Goal: Check status: Verify the current state of an ongoing process or item

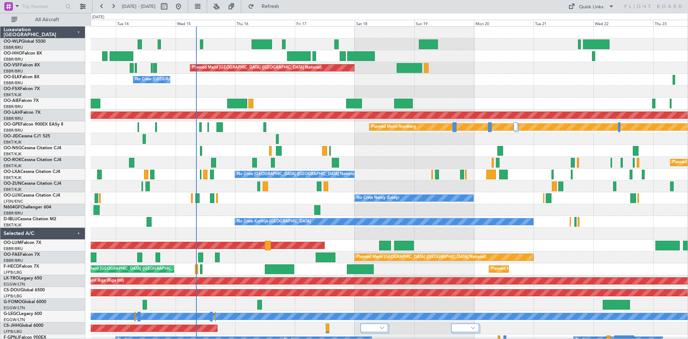
click at [353, 147] on div "Planned Maint [GEOGRAPHIC_DATA] ([GEOGRAPHIC_DATA] National) No Crew [GEOGRAPHI…" at bounding box center [389, 228] width 597 height 402
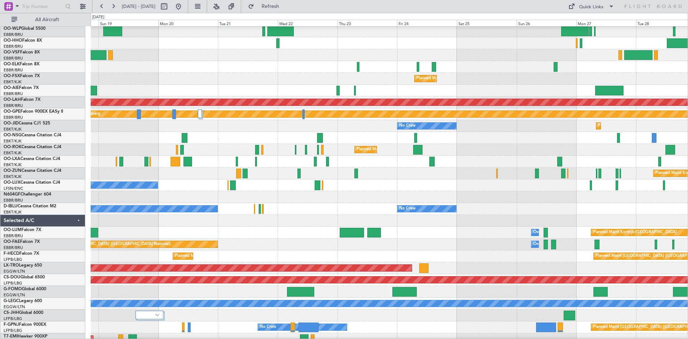
scroll to position [10, 0]
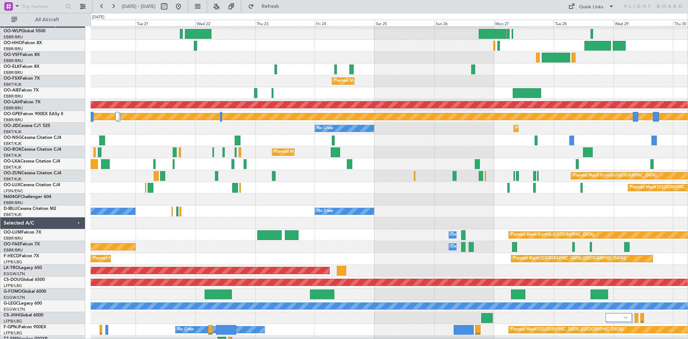
click at [118, 147] on div "Planned Maint Kortrijk-[GEOGRAPHIC_DATA]" at bounding box center [389, 152] width 597 height 12
click at [587, 4] on div "Quick Links" at bounding box center [591, 7] width 24 height 7
click at [579, 19] on button "Trip Builder" at bounding box center [592, 23] width 54 height 17
click at [288, 10] on button "Refresh" at bounding box center [266, 6] width 43 height 11
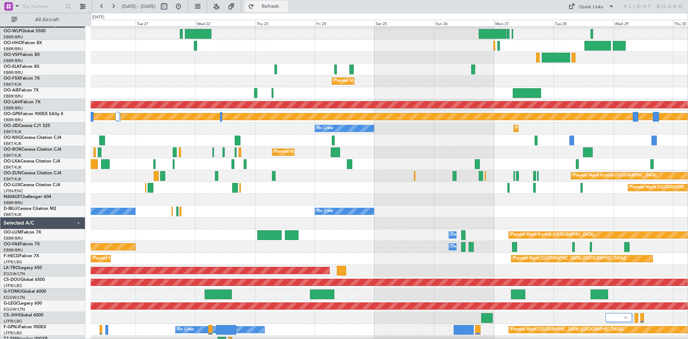
click at [281, 4] on span "Refresh" at bounding box center [271, 6] width 30 height 5
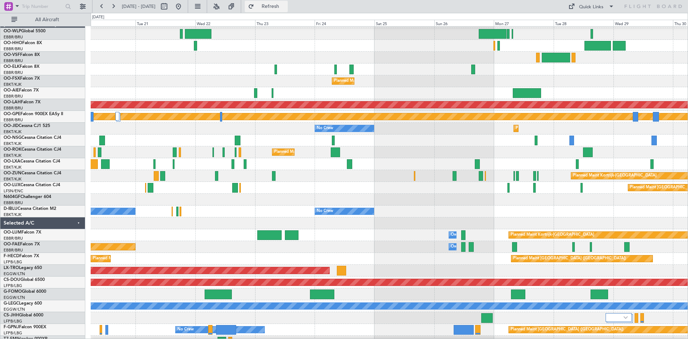
click at [286, 4] on span "Refresh" at bounding box center [271, 6] width 30 height 5
click at [271, 4] on button "Refresh" at bounding box center [266, 6] width 43 height 11
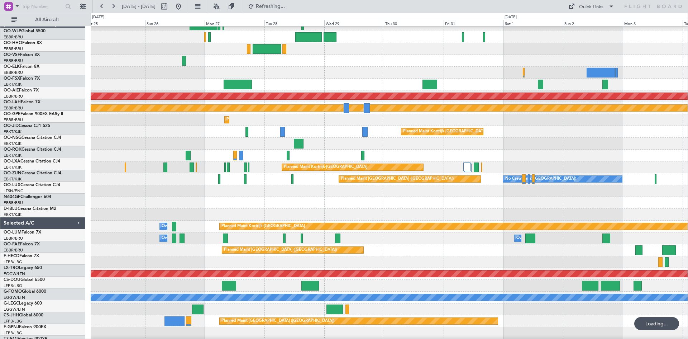
scroll to position [19, 0]
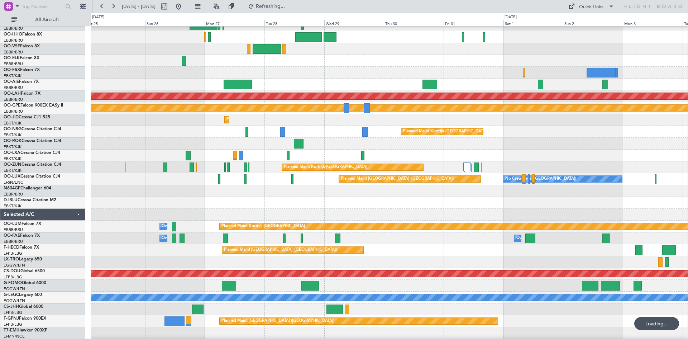
click at [97, 187] on div at bounding box center [389, 191] width 597 height 12
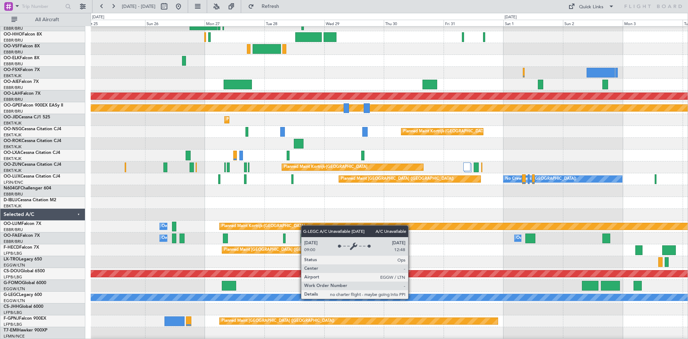
click at [411, 298] on div "A/C Unavailable [GEOGRAPHIC_DATA] ([GEOGRAPHIC_DATA])" at bounding box center [389, 297] width 1791 height 6
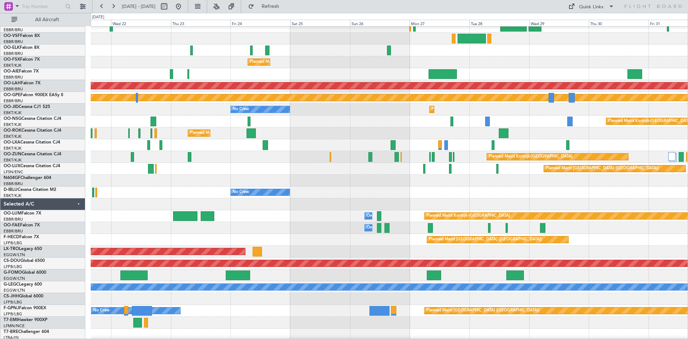
click at [648, 181] on div at bounding box center [389, 181] width 597 height 12
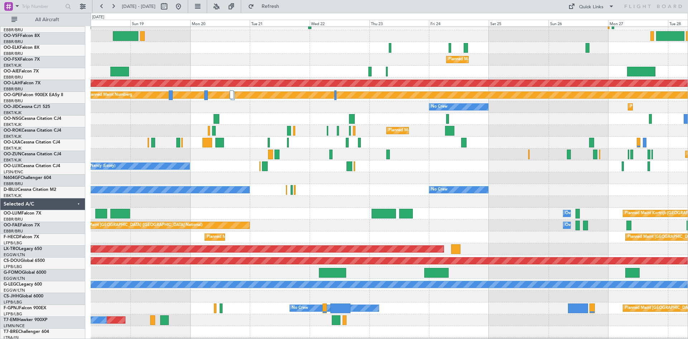
scroll to position [32, 0]
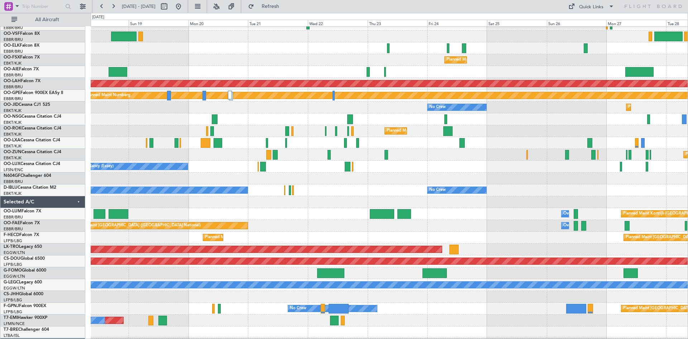
click at [511, 206] on div at bounding box center [389, 202] width 597 height 12
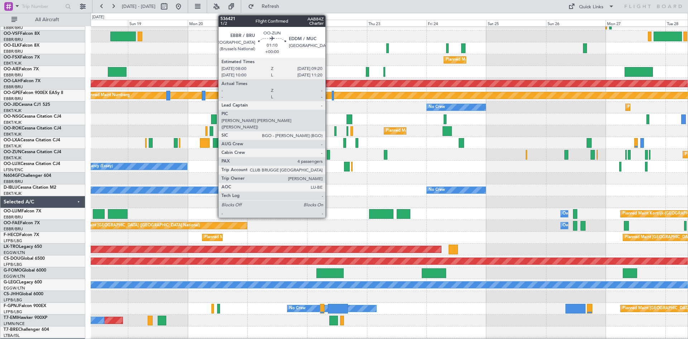
click at [329, 154] on div at bounding box center [329, 155] width 4 height 10
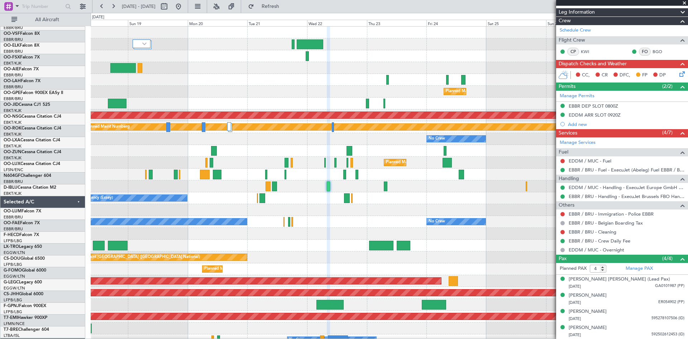
scroll to position [0, 0]
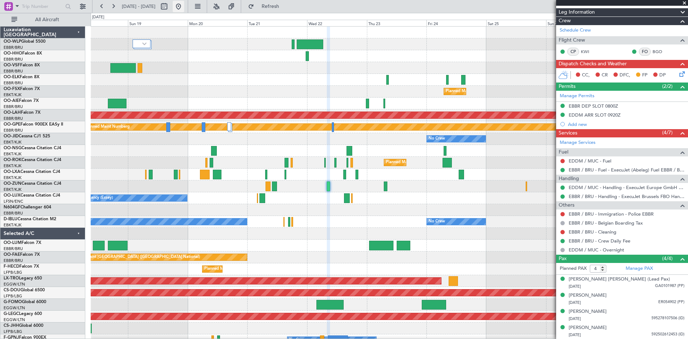
click at [184, 6] on button at bounding box center [178, 6] width 11 height 11
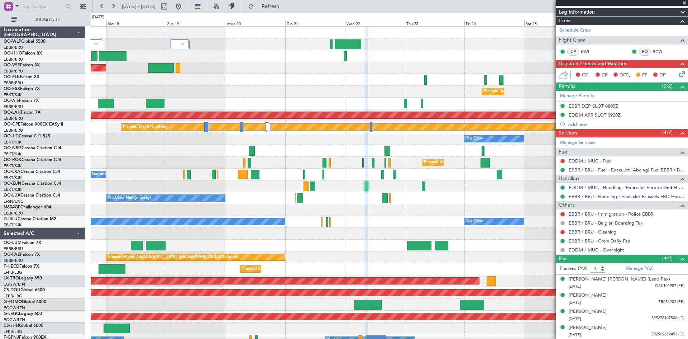
click at [0, 142] on div "Planned Maint [GEOGRAPHIC_DATA] ([GEOGRAPHIC_DATA] National) Planned Maint [GEO…" at bounding box center [344, 176] width 688 height 326
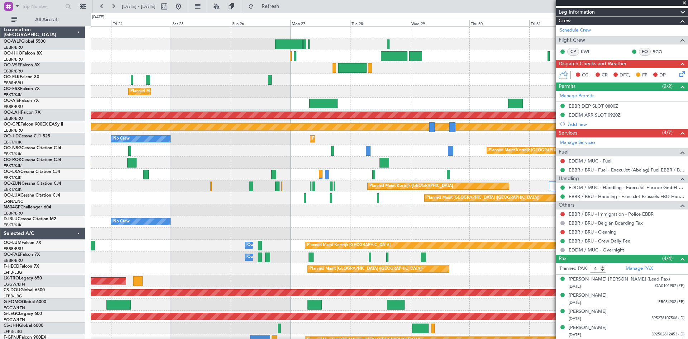
click at [98, 197] on div "Planned Maint [GEOGRAPHIC_DATA] ([GEOGRAPHIC_DATA]) No Crew [GEOGRAPHIC_DATA] (…" at bounding box center [389, 198] width 597 height 12
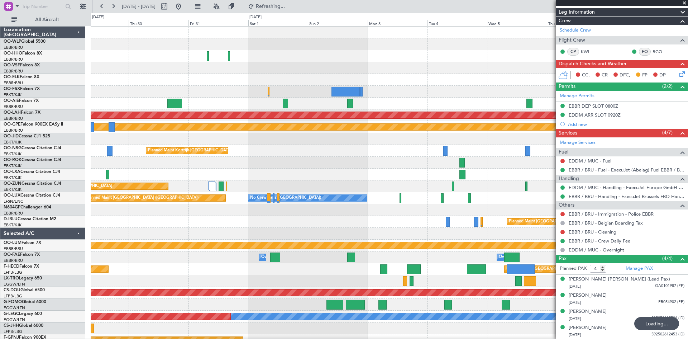
click at [67, 225] on div "Planned Maint [PERSON_NAME]-[GEOGRAPHIC_DATA][PERSON_NAME] ([GEOGRAPHIC_DATA][P…" at bounding box center [344, 176] width 688 height 326
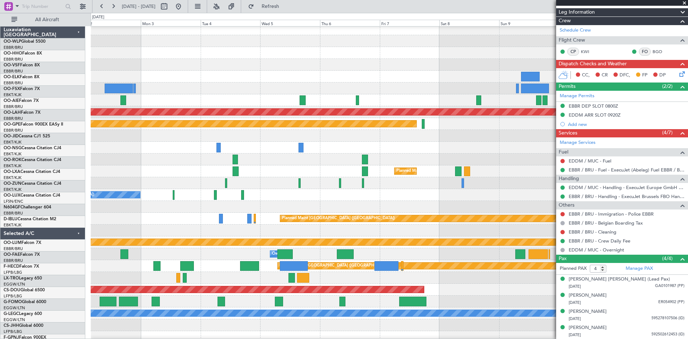
scroll to position [2, 0]
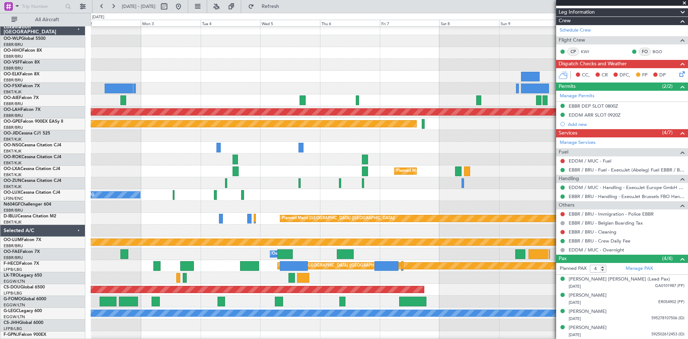
click at [688, 187] on html "[DATE] - [DATE] Refresh Quick Links All Aircraft Planned [GEOGRAPHIC_DATA][PERS…" at bounding box center [344, 169] width 688 height 339
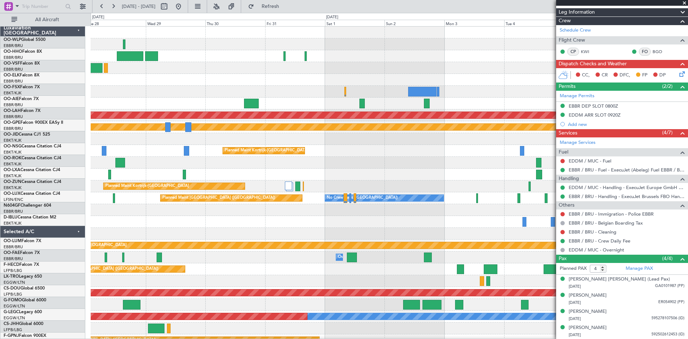
scroll to position [0, 0]
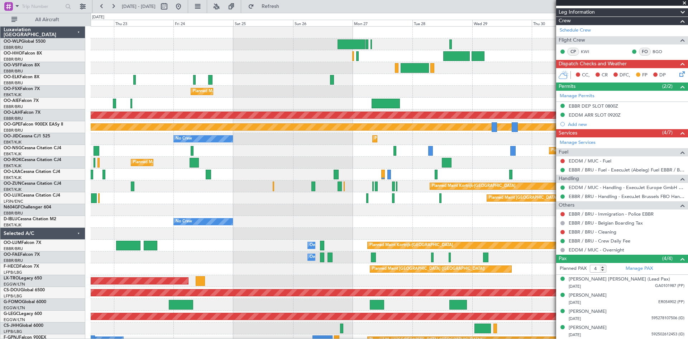
click at [419, 184] on div "Planned Maint Kortrijk-[GEOGRAPHIC_DATA]" at bounding box center [389, 186] width 597 height 12
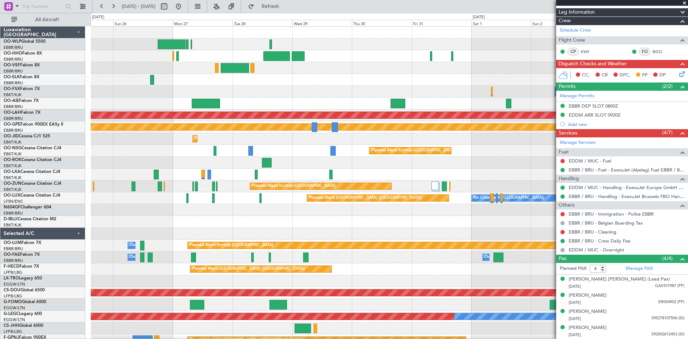
click at [256, 169] on div "Planned Maint Kortrijk-[GEOGRAPHIC_DATA] Planned [GEOGRAPHIC_DATA][PERSON_NAME]…" at bounding box center [389, 198] width 597 height 343
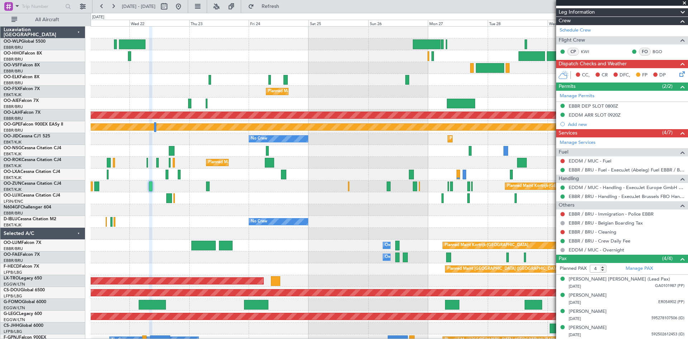
click at [430, 188] on div "Planned Maint Kortrijk-[GEOGRAPHIC_DATA] Planned [GEOGRAPHIC_DATA][PERSON_NAME]…" at bounding box center [389, 210] width 597 height 367
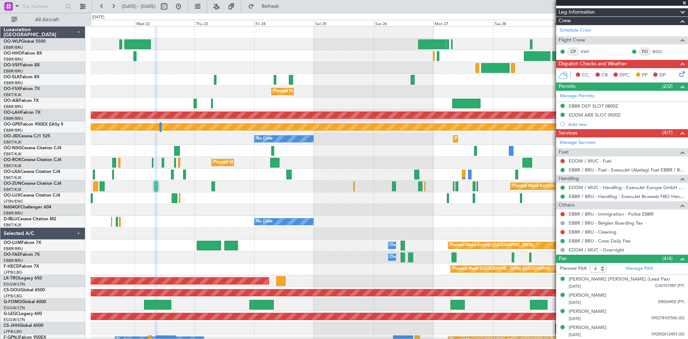
click at [396, 207] on div "Planned Maint Kortrijk-[GEOGRAPHIC_DATA] Planned [GEOGRAPHIC_DATA][PERSON_NAME]…" at bounding box center [389, 198] width 597 height 343
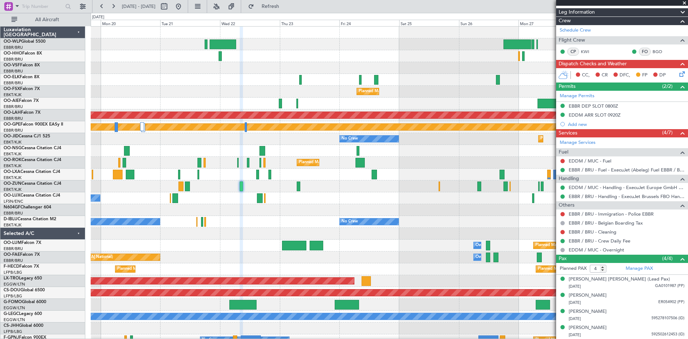
click at [475, 205] on div "Planned Maint [GEOGRAPHIC_DATA] ([GEOGRAPHIC_DATA] National) Planned Maint [GEO…" at bounding box center [389, 198] width 597 height 343
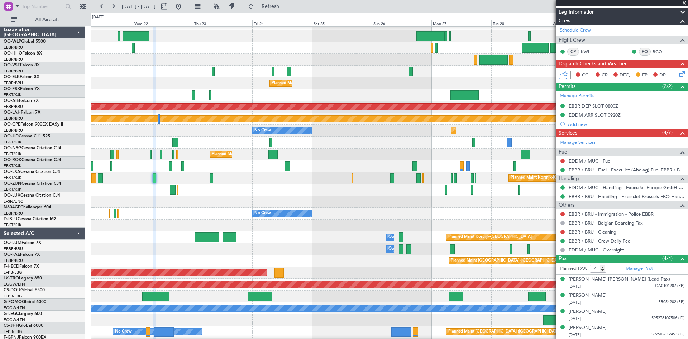
scroll to position [8, 0]
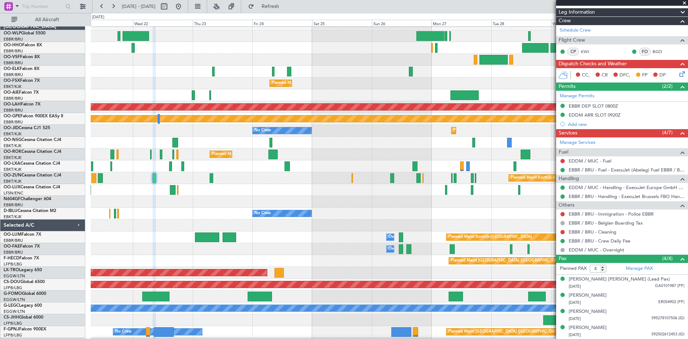
click at [345, 180] on div "Planned Maint Kortrijk-[GEOGRAPHIC_DATA]" at bounding box center [389, 178] width 597 height 12
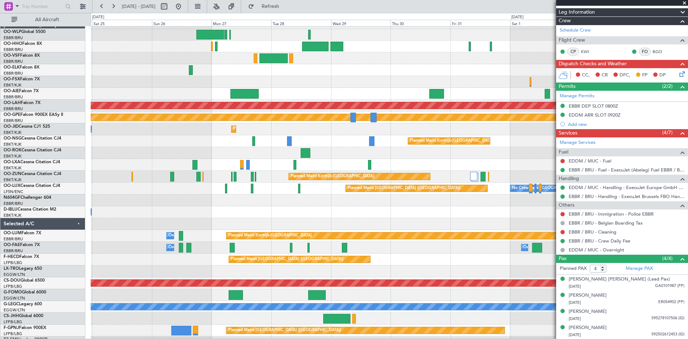
scroll to position [7, 0]
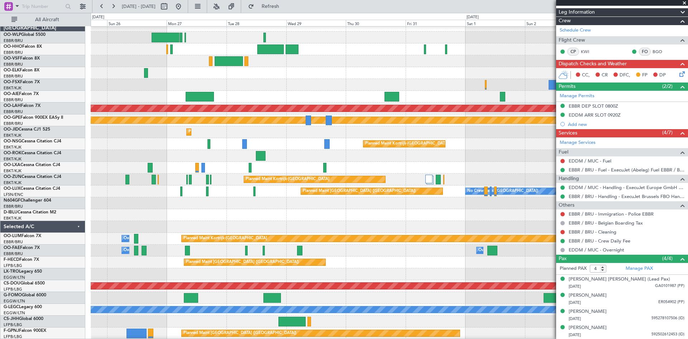
click at [83, 191] on div "Planned Maint Kortrijk-[GEOGRAPHIC_DATA] Planned [GEOGRAPHIC_DATA][PERSON_NAME]…" at bounding box center [344, 176] width 688 height 326
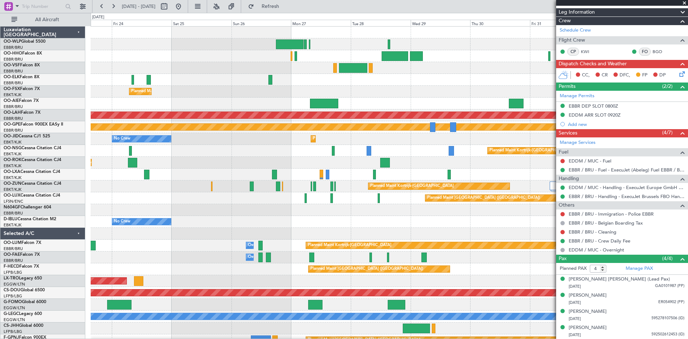
click at [268, 171] on div "Planned Maint Kortrijk-[GEOGRAPHIC_DATA] Planned [GEOGRAPHIC_DATA][PERSON_NAME]…" at bounding box center [389, 210] width 597 height 367
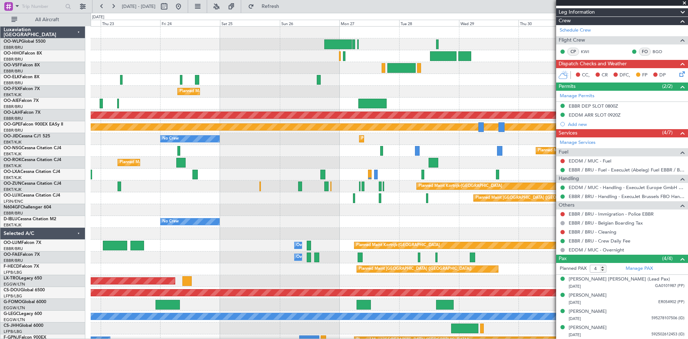
click at [193, 178] on div at bounding box center [389, 174] width 597 height 12
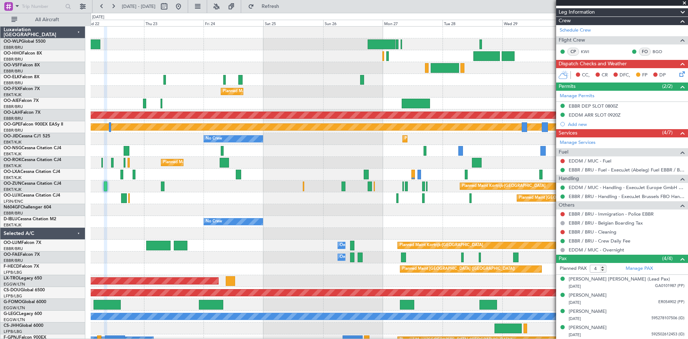
scroll to position [4, 0]
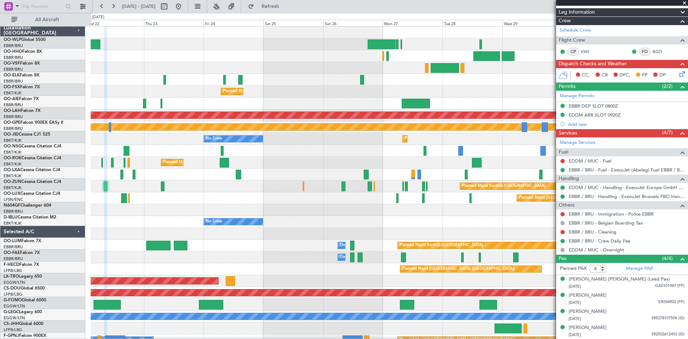
click at [228, 173] on div at bounding box center [389, 174] width 597 height 12
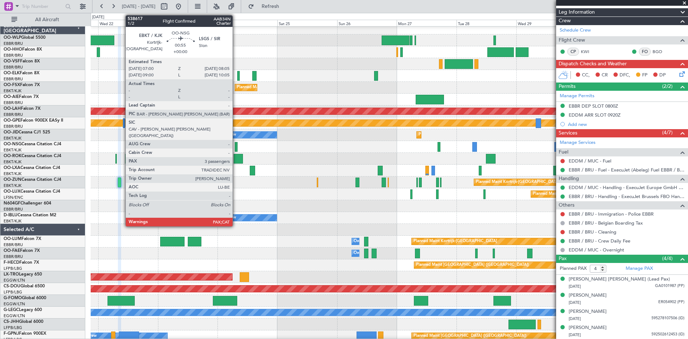
click at [236, 146] on div at bounding box center [236, 147] width 3 height 10
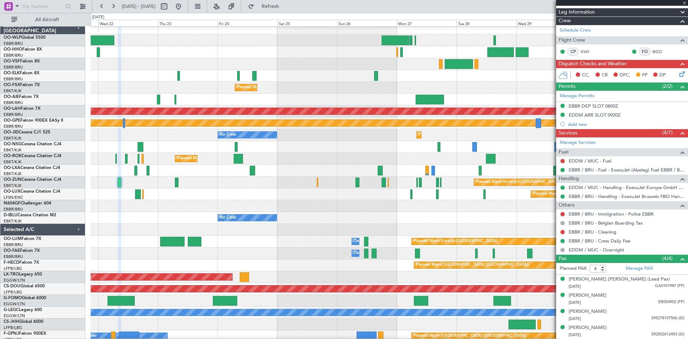
type input "3"
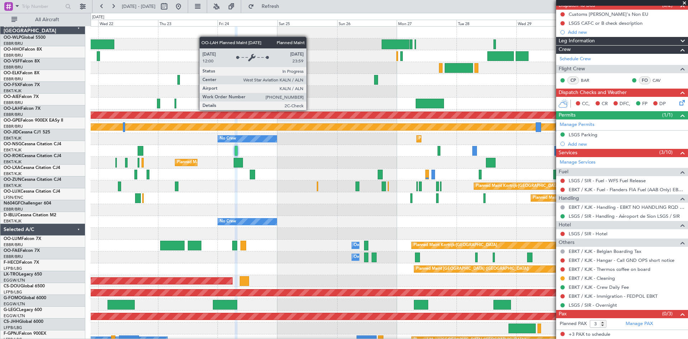
scroll to position [0, 0]
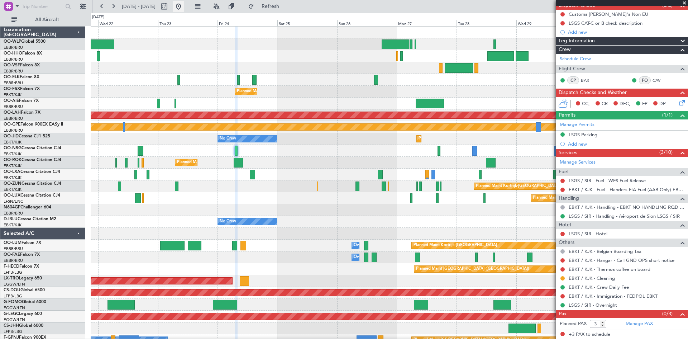
click at [184, 8] on button at bounding box center [178, 6] width 11 height 11
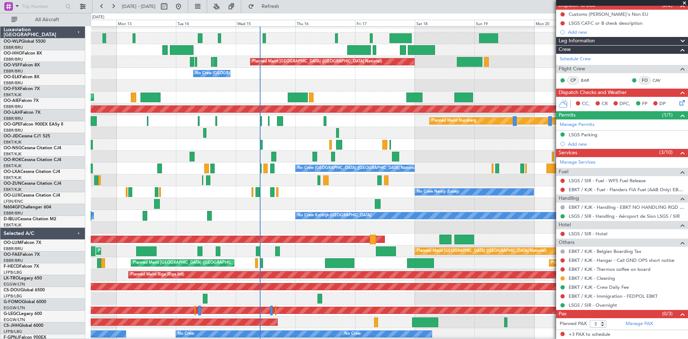
scroll to position [6, 0]
